Goal: Task Accomplishment & Management: Use online tool/utility

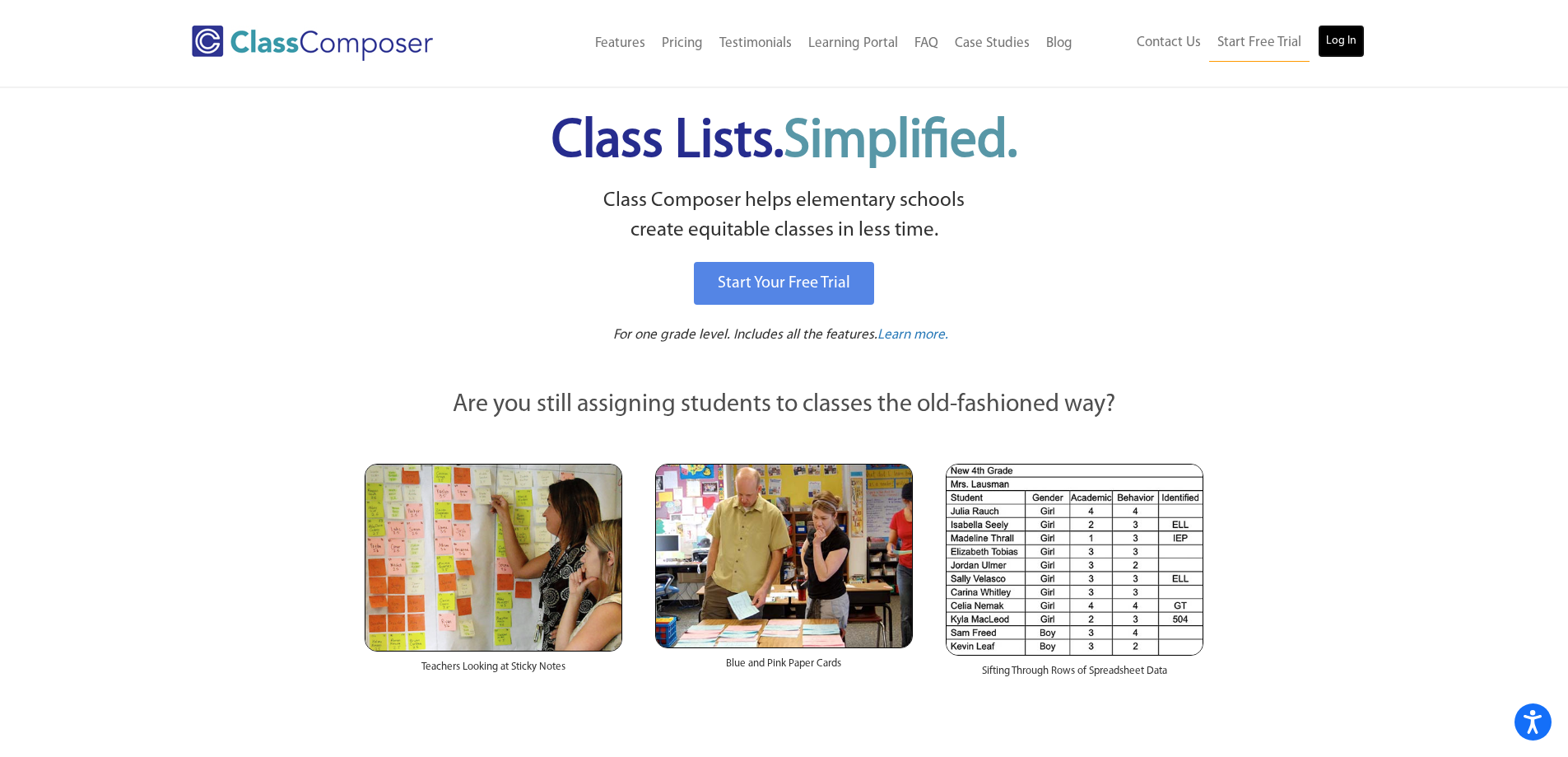
click at [1337, 42] on link "Log In" at bounding box center [1342, 42] width 47 height 33
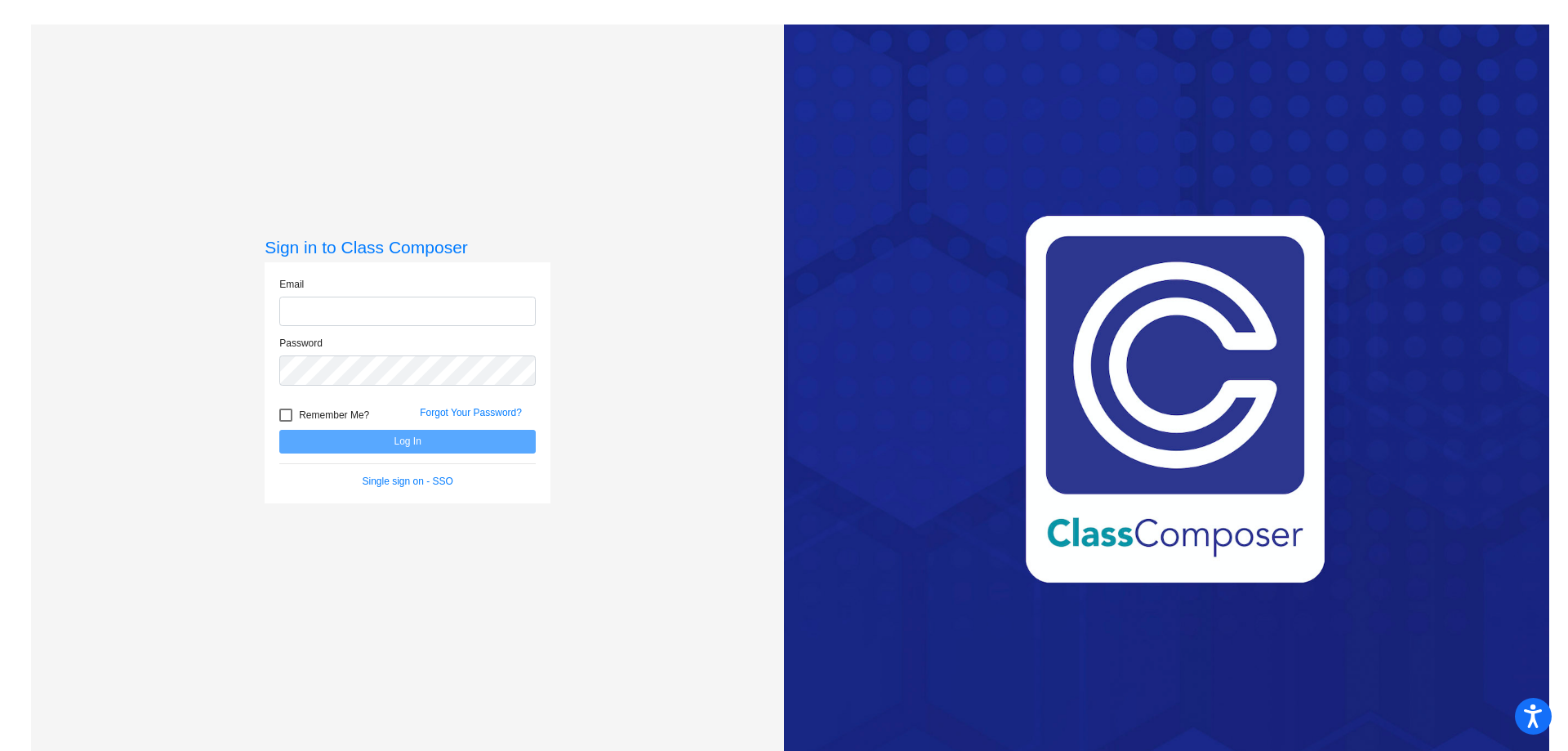
click at [362, 315] on input "email" at bounding box center [407, 311] width 257 height 31
type input "sullivanjl@mdusd.org"
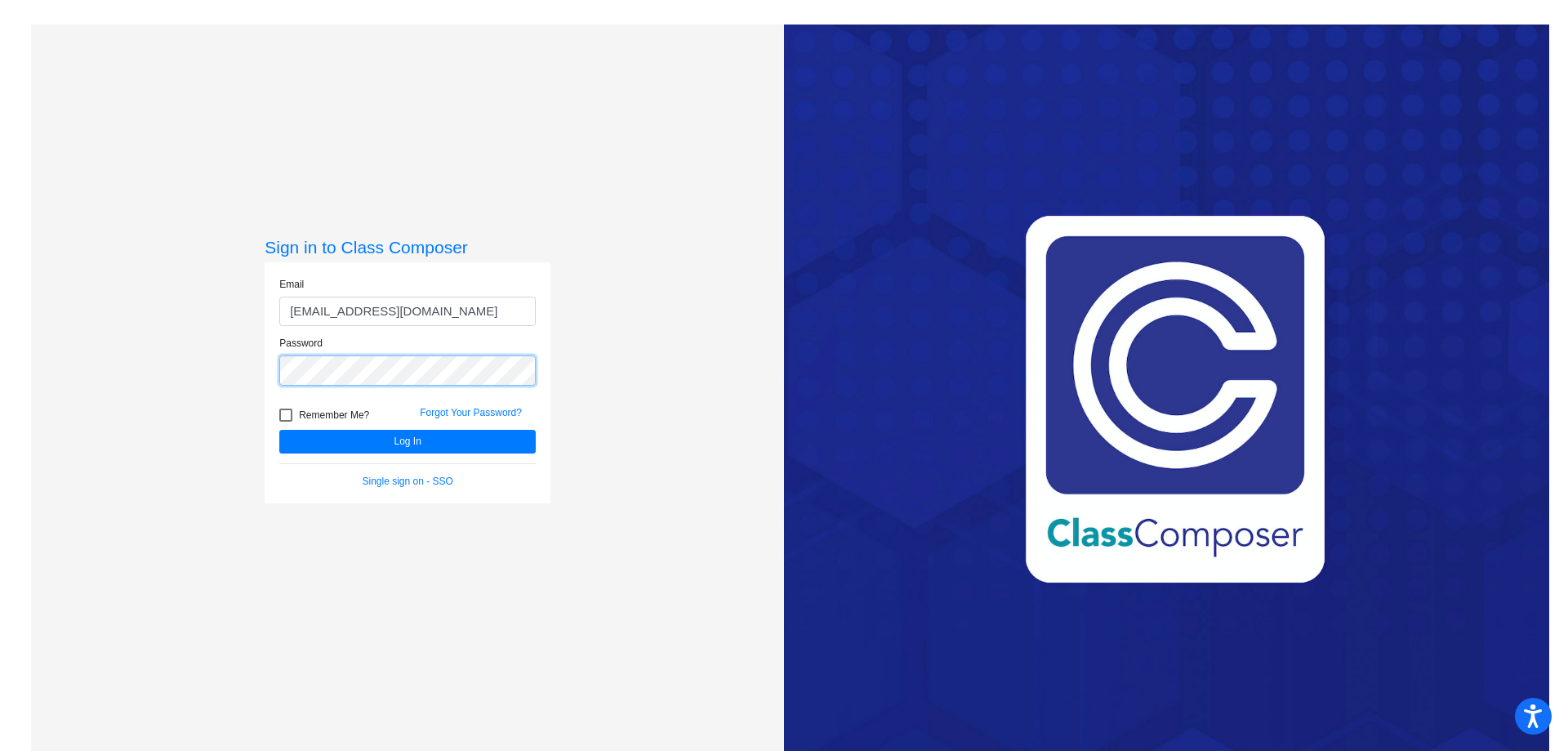
click at [279, 430] on button "Log In" at bounding box center [407, 441] width 257 height 24
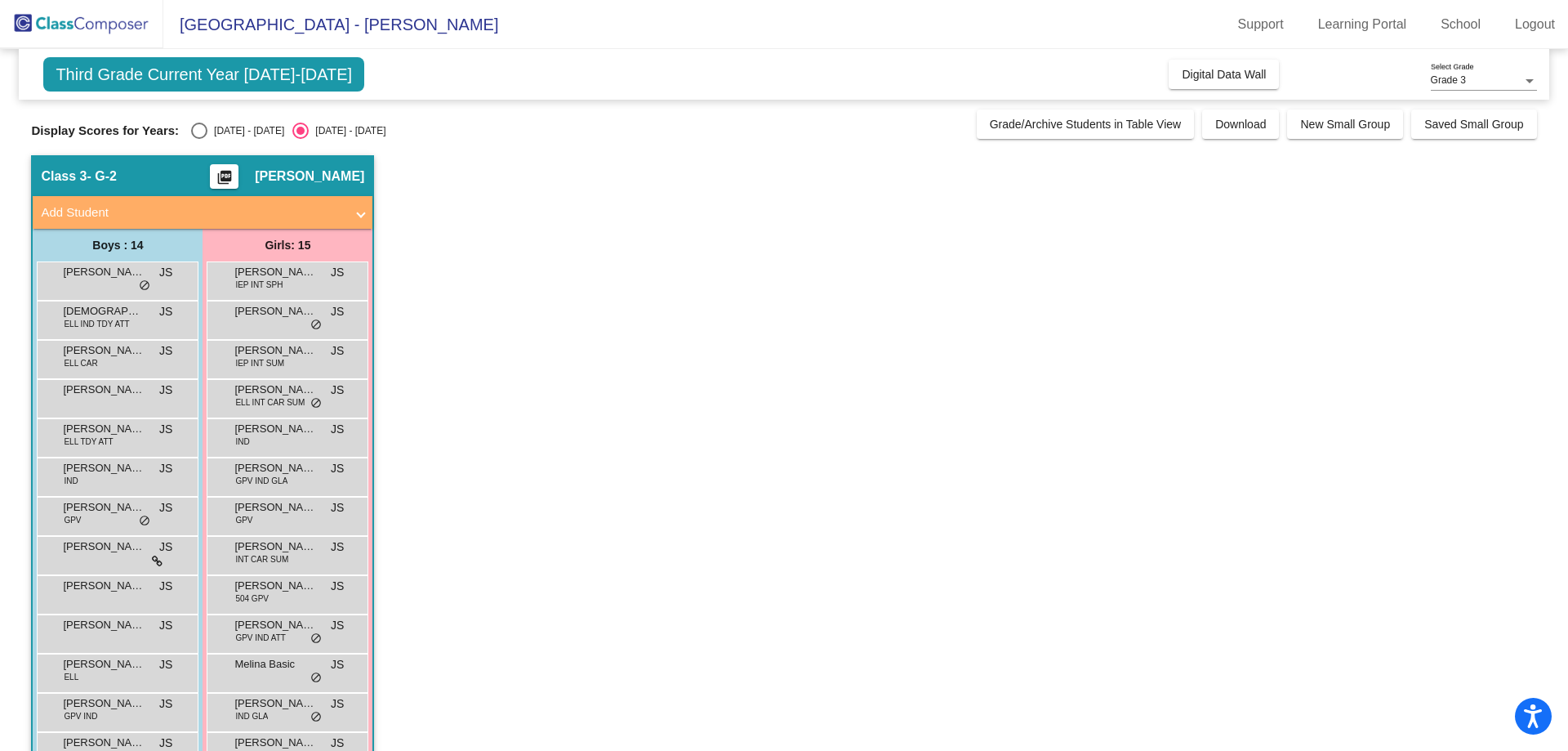
click at [199, 131] on div "Select an option" at bounding box center [199, 131] width 0 height 0
click at [198, 139] on input "2024 - 2025" at bounding box center [198, 139] width 1 height 1
radio input "true"
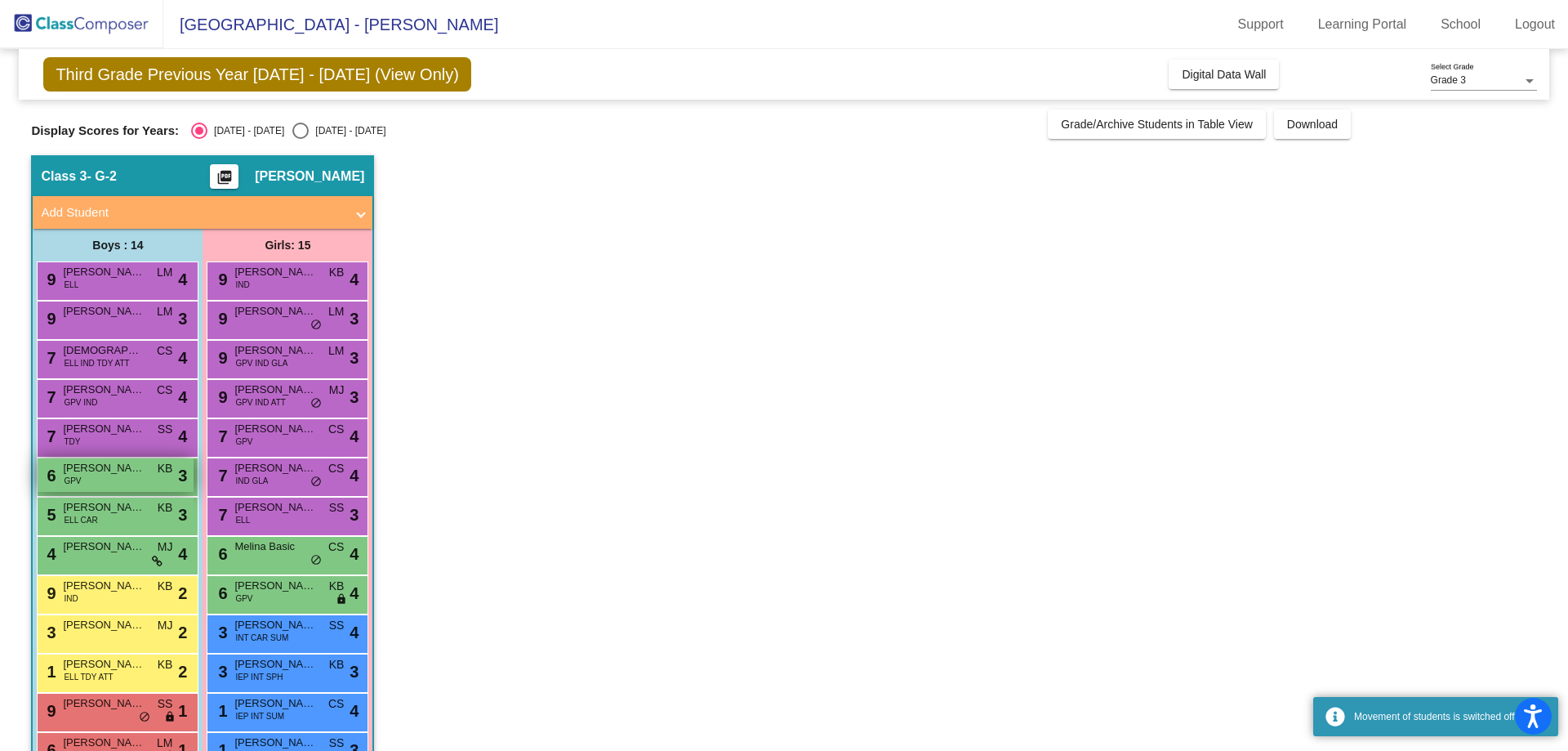
click at [116, 476] on span "Lorenzo Espinoza" at bounding box center [103, 468] width 82 height 17
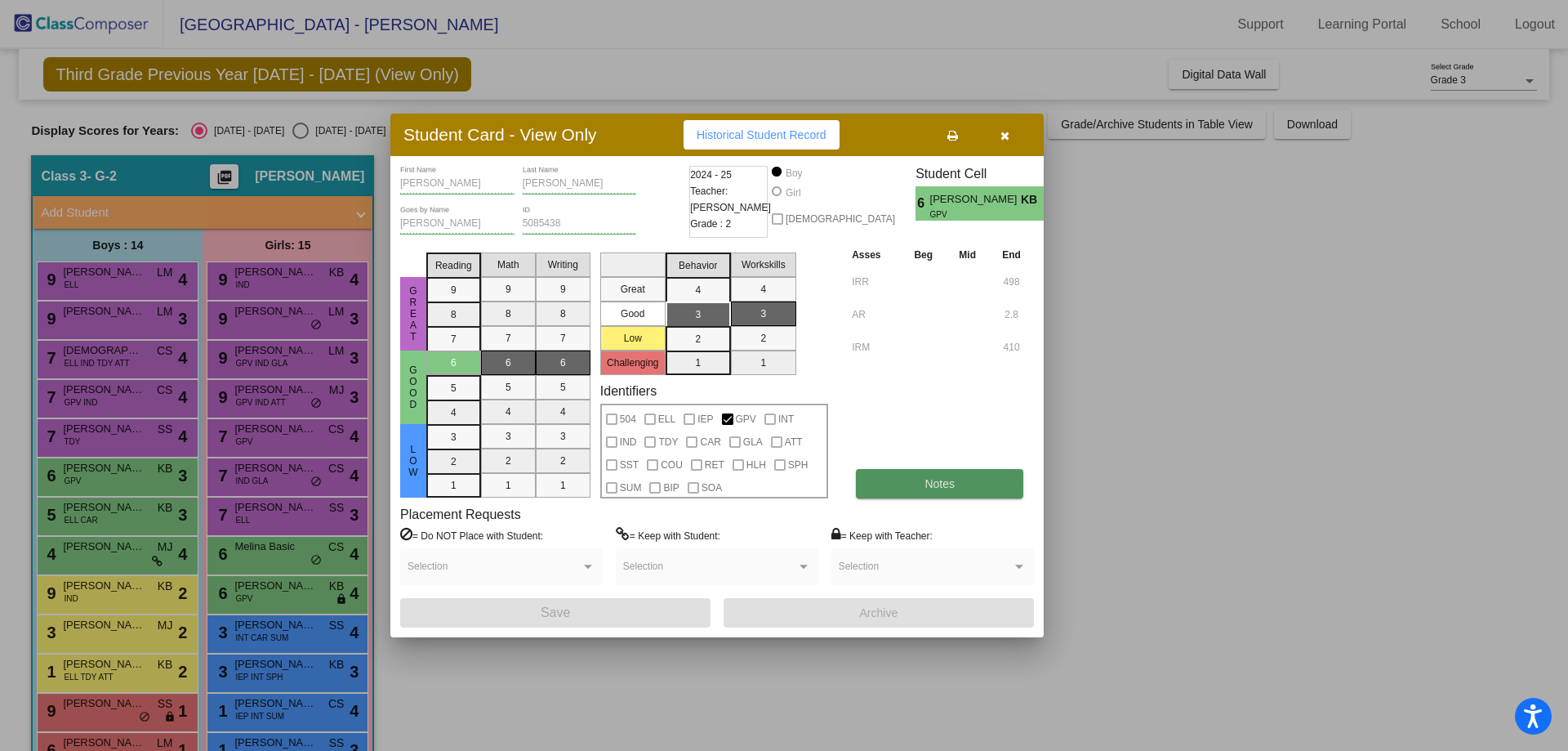
click at [958, 486] on button "Notes" at bounding box center [940, 484] width 168 height 30
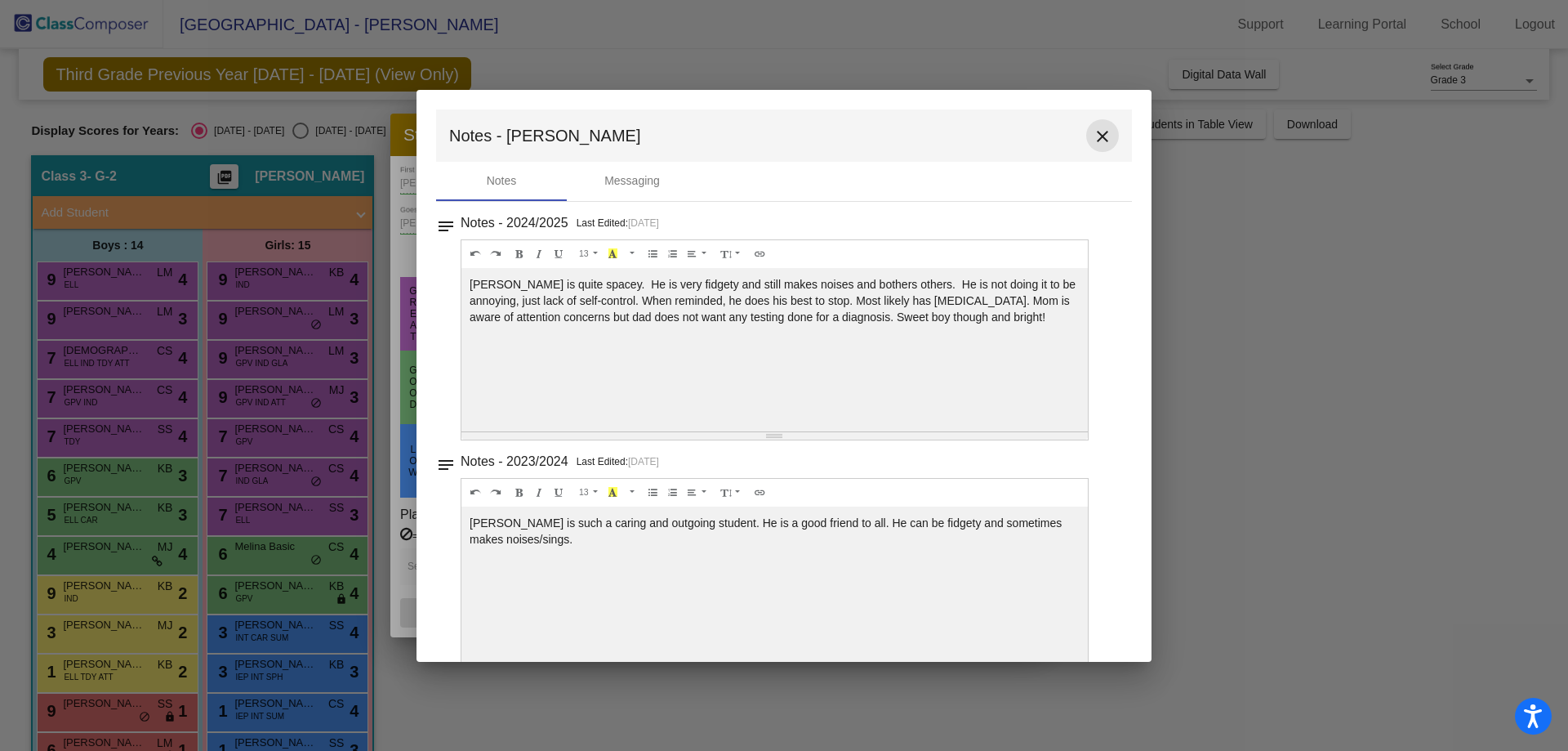
click at [1097, 135] on mat-icon "close" at bounding box center [1103, 136] width 20 height 20
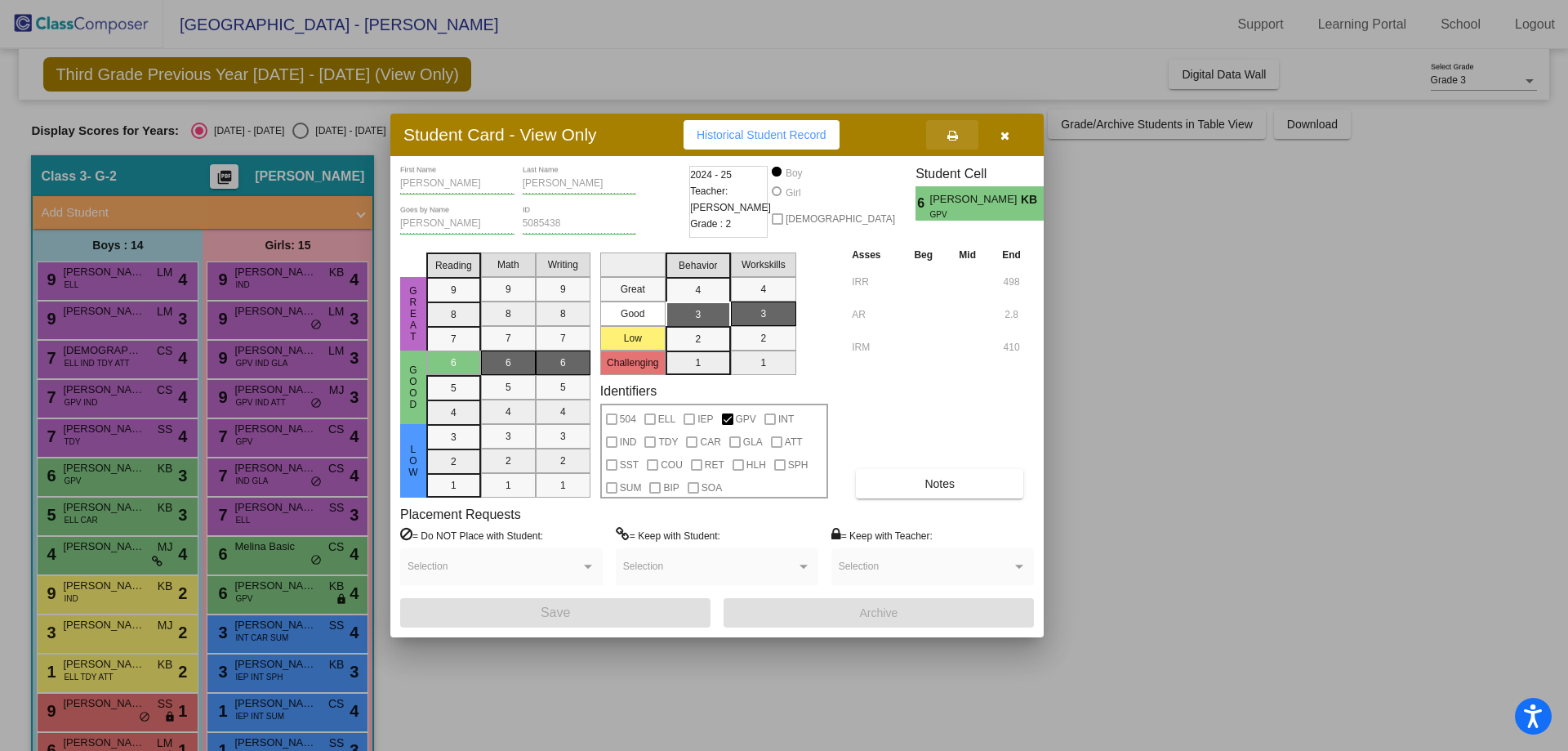
click at [952, 133] on icon at bounding box center [952, 135] width 11 height 12
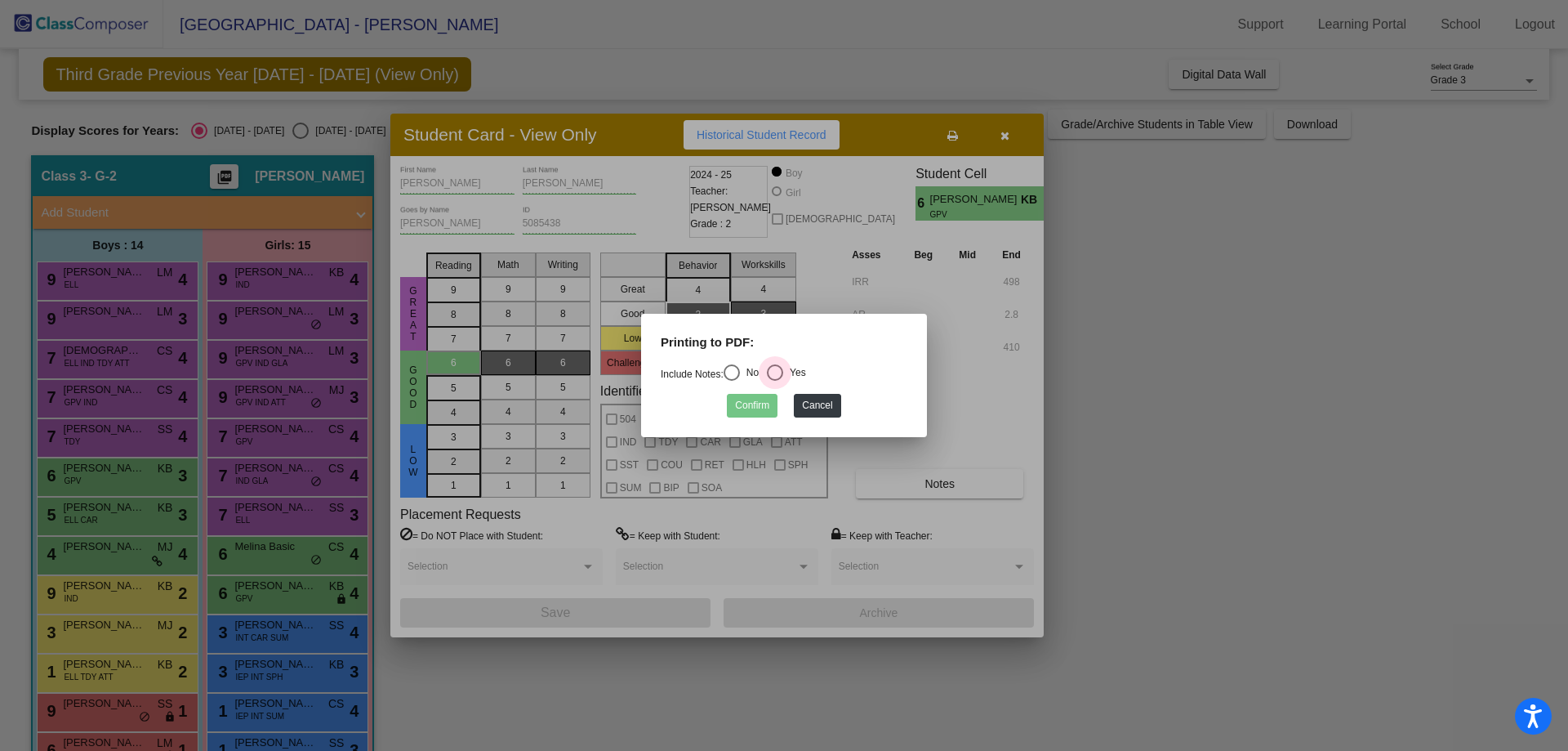
click at [783, 368] on div "Select an option" at bounding box center [775, 373] width 17 height 17
click at [775, 381] on input "Yes" at bounding box center [775, 381] width 1 height 1
radio input "true"
click at [738, 405] on button "Confirm" at bounding box center [751, 406] width 50 height 24
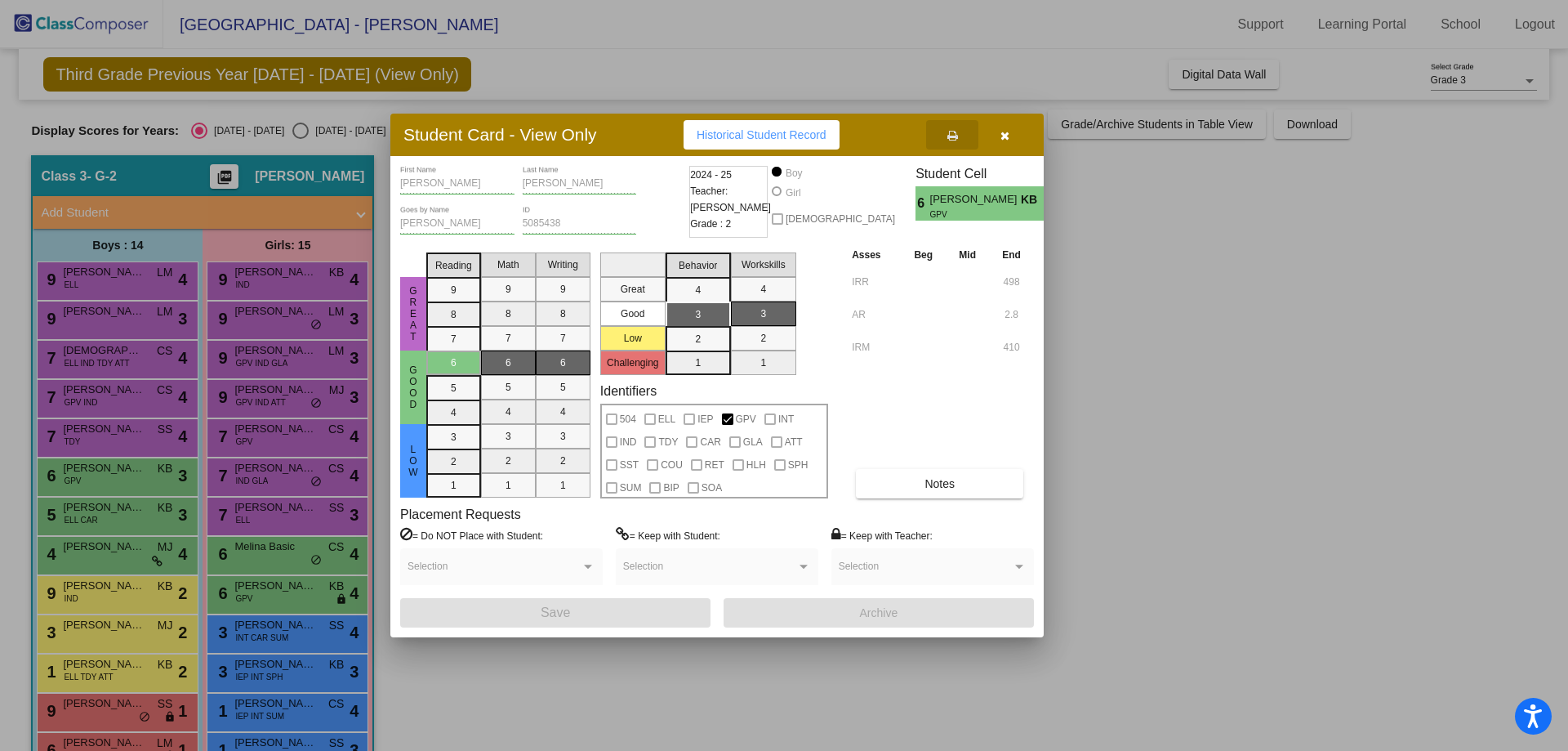
click at [739, 140] on span "Historical Student Record" at bounding box center [761, 135] width 130 height 13
click at [1006, 136] on icon "button" at bounding box center [1005, 135] width 9 height 12
